Goal: Navigation & Orientation: Find specific page/section

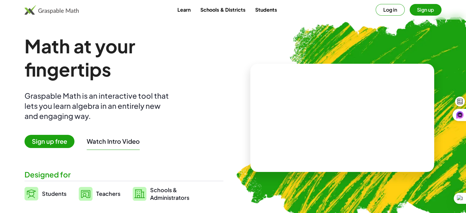
click at [122, 112] on div "Graspable Math is an interactive tool that lets you learn algebra in an entirel…" at bounding box center [98, 106] width 147 height 30
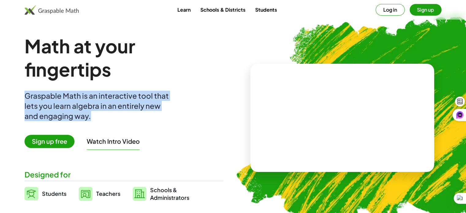
drag, startPoint x: 25, startPoint y: 95, endPoint x: 94, endPoint y: 116, distance: 72.3
click at [94, 116] on div "Graspable Math is an interactive tool that lets you learn algebra in an entirel…" at bounding box center [98, 106] width 147 height 30
drag, startPoint x: 108, startPoint y: 126, endPoint x: 111, endPoint y: 121, distance: 5.3
click at [109, 125] on icon at bounding box center [109, 125] width 4 height 4
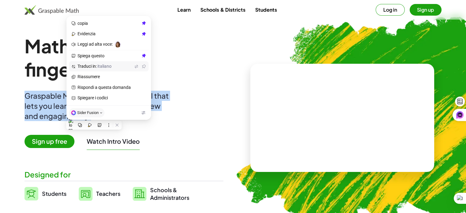
click at [90, 67] on span "Traduci in: italiano" at bounding box center [105, 67] width 55 height 6
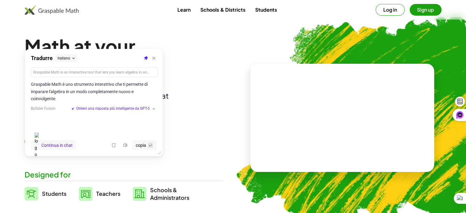
drag, startPoint x: 32, startPoint y: 84, endPoint x: 59, endPoint y: 97, distance: 30.4
click at [59, 97] on p "Graspable Math è uno strumento interattivo che ti permette di imparare l'algebr…" at bounding box center [94, 91] width 126 height 21
click at [61, 11] on img at bounding box center [52, 10] width 54 height 10
click at [53, 11] on img at bounding box center [52, 10] width 54 height 10
click at [155, 59] on icon at bounding box center [154, 58] width 4 height 4
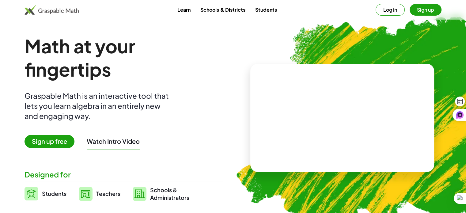
click at [48, 9] on img at bounding box center [52, 10] width 54 height 10
click at [59, 12] on img at bounding box center [52, 10] width 54 height 10
